Goal: Transaction & Acquisition: Purchase product/service

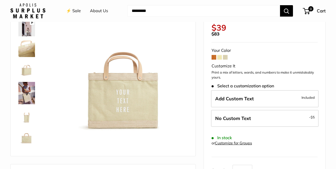
scroll to position [58, 0]
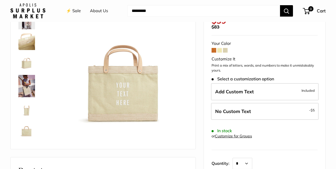
click at [219, 51] on span at bounding box center [219, 50] width 5 height 5
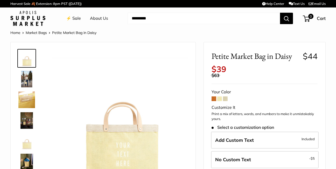
click at [219, 99] on span at bounding box center [219, 98] width 5 height 5
click at [225, 98] on span at bounding box center [225, 98] width 5 height 5
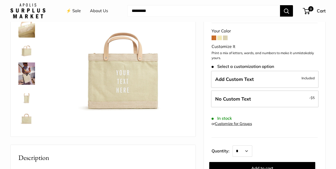
scroll to position [97, 0]
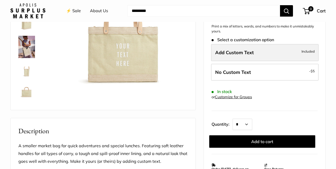
click at [247, 51] on span "Add Custom Text" at bounding box center [234, 52] width 39 height 6
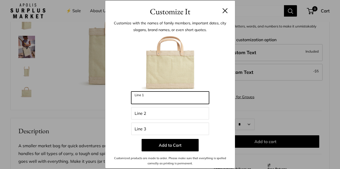
click at [156, 100] on input "Line 1" at bounding box center [170, 97] width 78 height 12
type input "*"
type input "****"
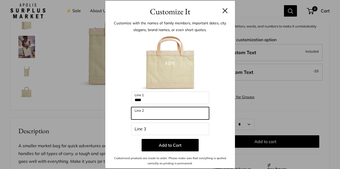
click at [139, 114] on input "Line 2" at bounding box center [170, 113] width 78 height 12
type input "***"
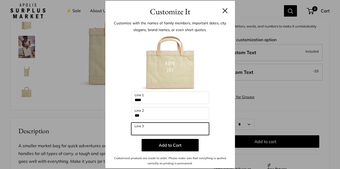
click at [141, 129] on input "Line 3" at bounding box center [170, 129] width 78 height 12
type input "****"
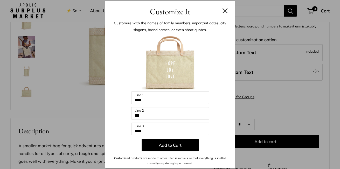
click at [211, 143] on p "Add to Cart" at bounding box center [170, 145] width 114 height 12
click at [207, 142] on p "Add to Cart" at bounding box center [170, 145] width 114 height 12
click at [181, 149] on button "Add to Cart" at bounding box center [169, 145] width 57 height 12
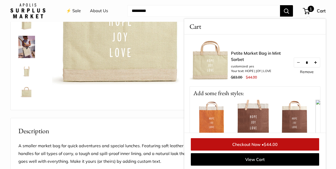
click at [313, 62] on button "Increase quantity by 1" at bounding box center [315, 62] width 9 height 9
click at [314, 60] on button "Increase quantity by 1" at bounding box center [315, 62] width 9 height 9
click at [315, 61] on button "Increase quantity by 1" at bounding box center [315, 62] width 9 height 9
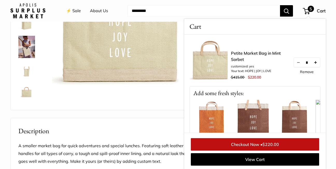
click at [314, 63] on button "Increase quantity by 1" at bounding box center [315, 62] width 9 height 9
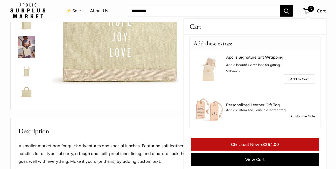
scroll to position [146, 0]
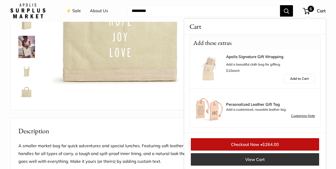
click at [267, 160] on link "View Cart" at bounding box center [255, 159] width 128 height 12
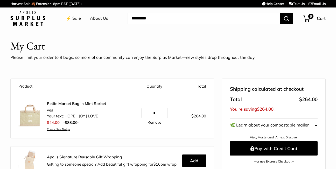
click at [74, 18] on link "⚡️ Sale" at bounding box center [73, 19] width 15 height 8
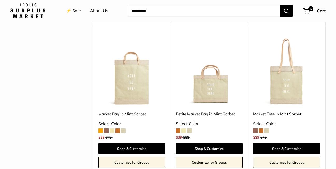
scroll to position [230, 0]
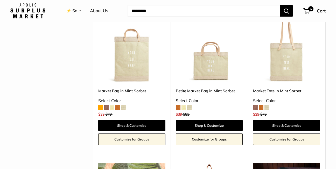
click at [255, 107] on span at bounding box center [255, 107] width 5 height 5
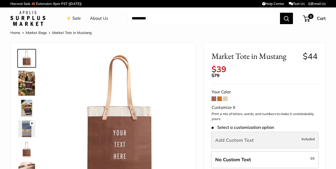
click at [272, 139] on label "Add Custom Text Included" at bounding box center [265, 140] width 108 height 17
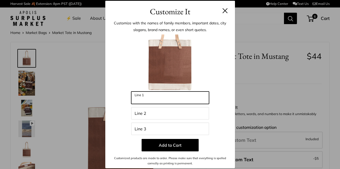
click at [144, 98] on input "Line 1" at bounding box center [170, 97] width 78 height 12
type input "**********"
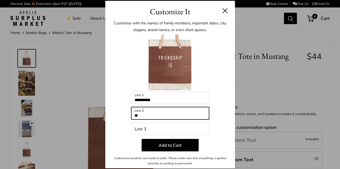
type input "**"
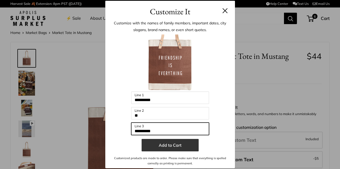
type input "**********"
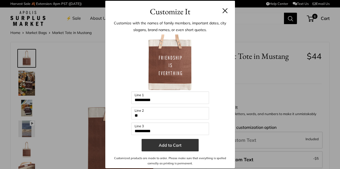
click at [164, 142] on button "Add to Cart" at bounding box center [169, 145] width 57 height 12
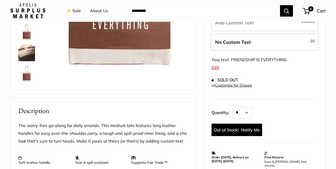
scroll to position [124, 0]
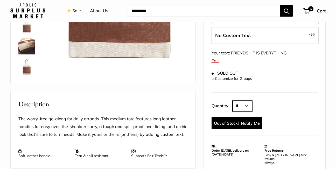
click at [248, 105] on select "* * * * * * * * * *** *** *** *** *** *** *** *** *** *** *** *** *** *** *** *…" at bounding box center [242, 105] width 20 height 11
select select "*"
click at [232, 100] on select "* * * * * * * * * *** *** *** *** *** *** *** *** *** *** *** *** *** *** *** *…" at bounding box center [242, 105] width 20 height 11
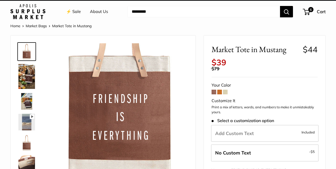
scroll to position [0, 0]
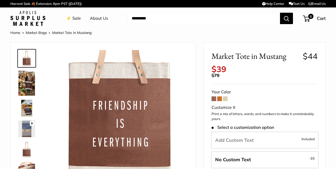
click at [220, 100] on span at bounding box center [219, 98] width 5 height 5
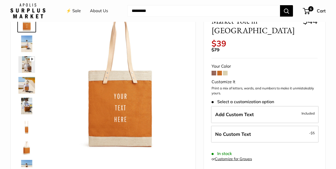
scroll to position [54, 0]
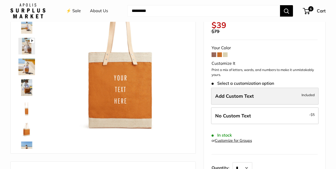
click at [269, 91] on label "Add Custom Text Included" at bounding box center [265, 96] width 108 height 17
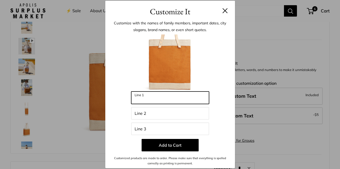
click at [159, 99] on input "Line 1" at bounding box center [170, 97] width 78 height 12
type input "**********"
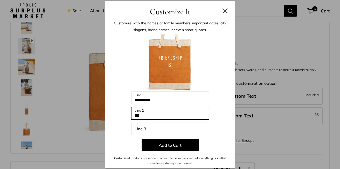
type input "**"
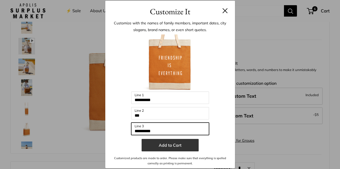
type input "**********"
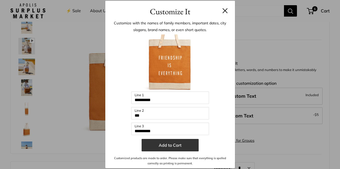
click at [186, 146] on button "Add to Cart" at bounding box center [169, 145] width 57 height 12
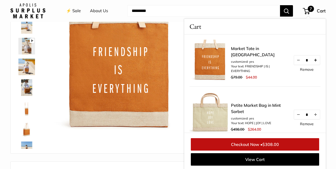
click at [315, 62] on button "Increase quantity by 1" at bounding box center [315, 59] width 9 height 9
click at [312, 62] on button "Increase quantity by 1" at bounding box center [315, 59] width 9 height 9
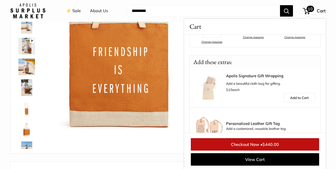
scroll to position [178, 0]
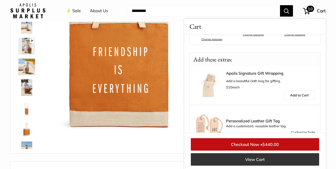
click at [253, 159] on link "View Cart" at bounding box center [255, 159] width 128 height 12
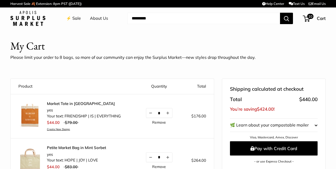
click at [75, 17] on link "⚡️ Sale" at bounding box center [73, 19] width 15 height 8
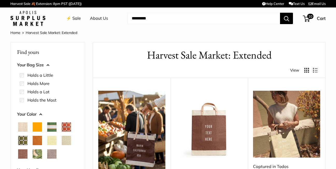
click at [22, 128] on span "Natural" at bounding box center [22, 126] width 9 height 9
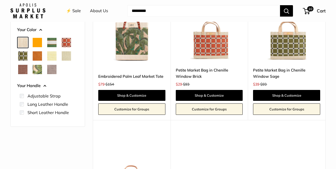
scroll to position [98, 0]
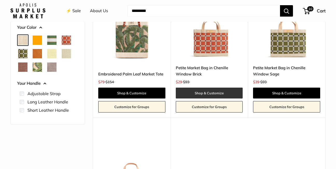
click at [214, 93] on link "Shop & Customize" at bounding box center [209, 93] width 67 height 11
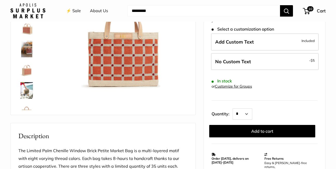
scroll to position [97, 0]
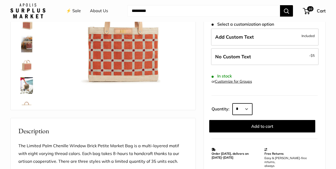
click at [249, 109] on select "* * * * * * * * * *** *** *** *** *** *** *** *** *** *** *** *** *** *** *** *…" at bounding box center [242, 108] width 20 height 11
click at [232, 103] on select "* * * * * * * * * *** *** *** *** *** *** *** *** *** *** *** *** *** *** *** *…" at bounding box center [242, 108] width 20 height 11
drag, startPoint x: 249, startPoint y: 108, endPoint x: 248, endPoint y: 104, distance: 3.7
click at [249, 108] on select "* * * * * * * * * *** *** *** *** *** *** *** *** *** *** *** *** *** *** *** *…" at bounding box center [242, 108] width 20 height 11
select select "*"
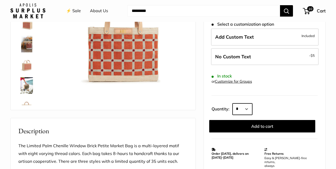
click at [232, 103] on select "* * * * * * * * * *** *** *** *** *** *** *** *** *** *** *** *** *** *** *** *…" at bounding box center [242, 108] width 20 height 11
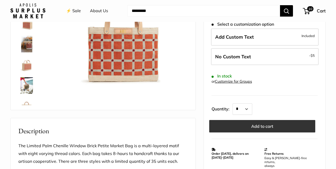
click at [259, 125] on button "Add to cart" at bounding box center [262, 126] width 106 height 12
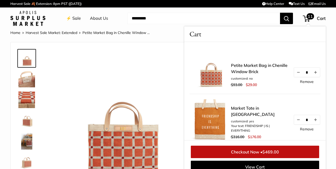
scroll to position [8, 0]
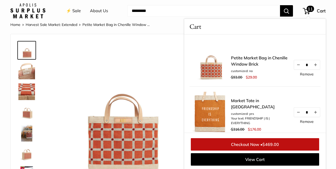
click at [74, 18] on li "⚡️ Sale" at bounding box center [73, 11] width 15 height 17
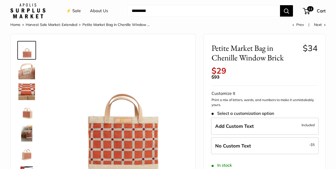
click at [74, 11] on link "⚡️ Sale" at bounding box center [73, 11] width 15 height 8
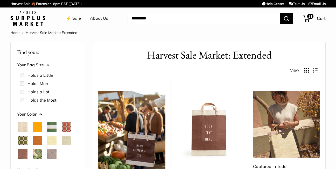
click at [37, 127] on span "Orange" at bounding box center [37, 126] width 9 height 9
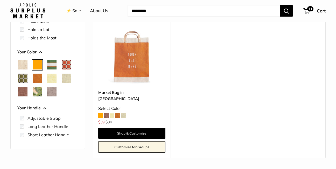
scroll to position [74, 0]
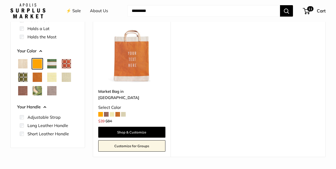
click at [105, 112] on span at bounding box center [106, 114] width 5 height 5
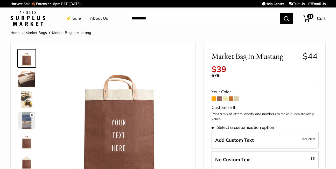
click at [213, 99] on span at bounding box center [213, 98] width 5 height 5
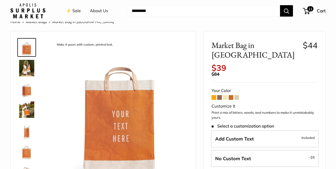
scroll to position [28, 0]
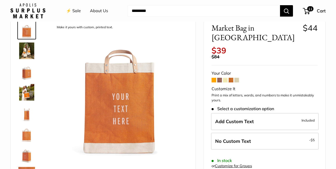
click at [225, 78] on span at bounding box center [225, 80] width 5 height 5
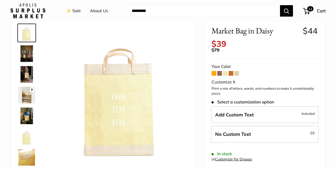
scroll to position [34, 0]
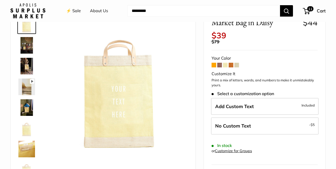
click at [231, 66] on span at bounding box center [231, 65] width 5 height 5
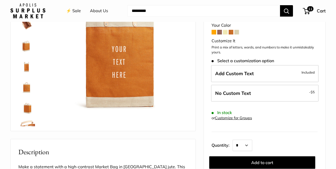
click at [237, 30] on span at bounding box center [236, 32] width 5 height 5
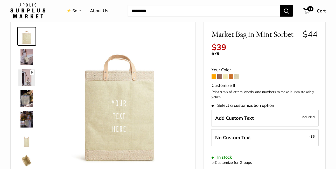
scroll to position [34, 0]
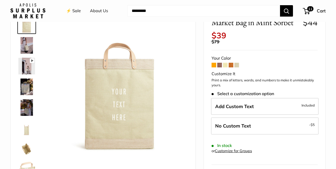
click at [213, 67] on span at bounding box center [213, 65] width 5 height 5
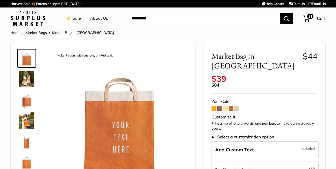
click at [213, 106] on span at bounding box center [213, 108] width 5 height 5
click at [73, 19] on link "⚡️ Sale" at bounding box center [73, 19] width 15 height 8
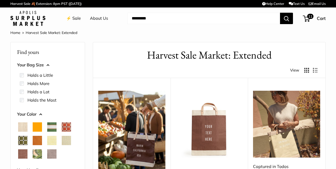
click at [51, 153] on span "Taupe" at bounding box center [51, 153] width 9 height 9
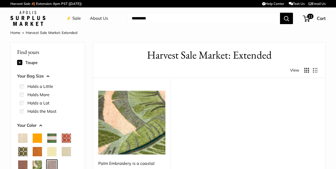
click at [56, 163] on span "Taupe" at bounding box center [51, 164] width 9 height 9
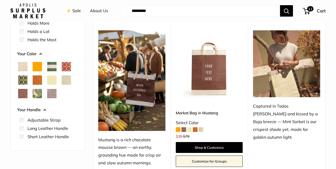
scroll to position [95, 0]
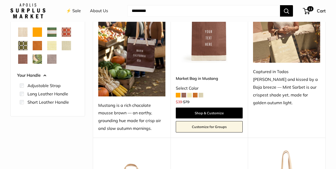
click at [201, 96] on span at bounding box center [200, 95] width 5 height 5
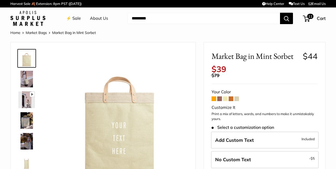
click at [71, 17] on link "⚡️ Sale" at bounding box center [73, 19] width 15 height 8
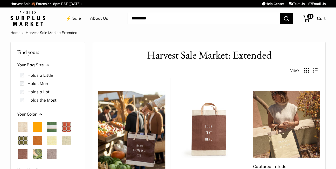
click at [53, 154] on span "Taupe" at bounding box center [51, 153] width 9 height 9
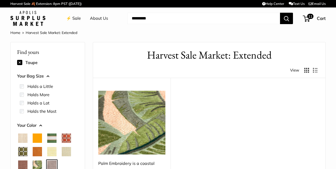
click at [67, 151] on span "Mint Sorbet" at bounding box center [66, 151] width 9 height 9
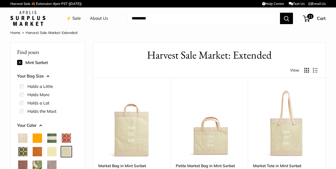
click at [22, 164] on span "Mustang" at bounding box center [22, 164] width 9 height 9
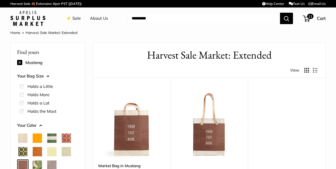
click at [24, 151] on span "Chenille Window Sage" at bounding box center [22, 151] width 9 height 9
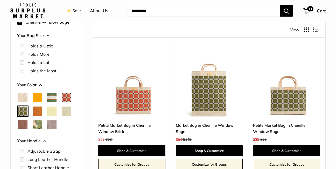
scroll to position [47, 0]
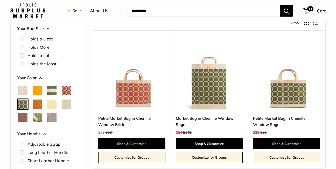
click at [48, 90] on span "Court Green" at bounding box center [51, 90] width 9 height 9
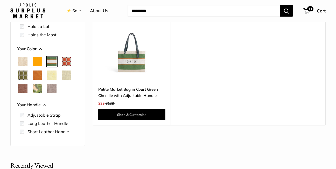
scroll to position [77, 0]
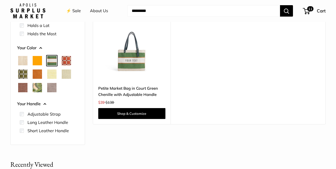
click at [0, 0] on img at bounding box center [0, 0] width 0 height 0
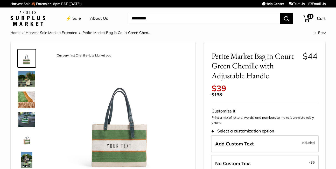
click at [28, 120] on img at bounding box center [26, 119] width 17 height 14
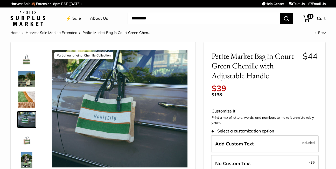
click at [30, 79] on img at bounding box center [26, 79] width 17 height 17
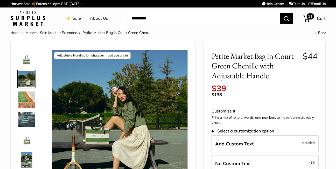
click at [321, 17] on span "Cart" at bounding box center [321, 18] width 9 height 5
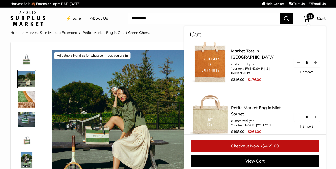
scroll to position [76, 0]
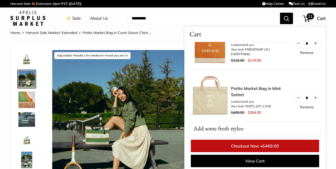
click at [268, 144] on span "$469.00" at bounding box center [270, 145] width 17 height 5
